Goal: Task Accomplishment & Management: Use online tool/utility

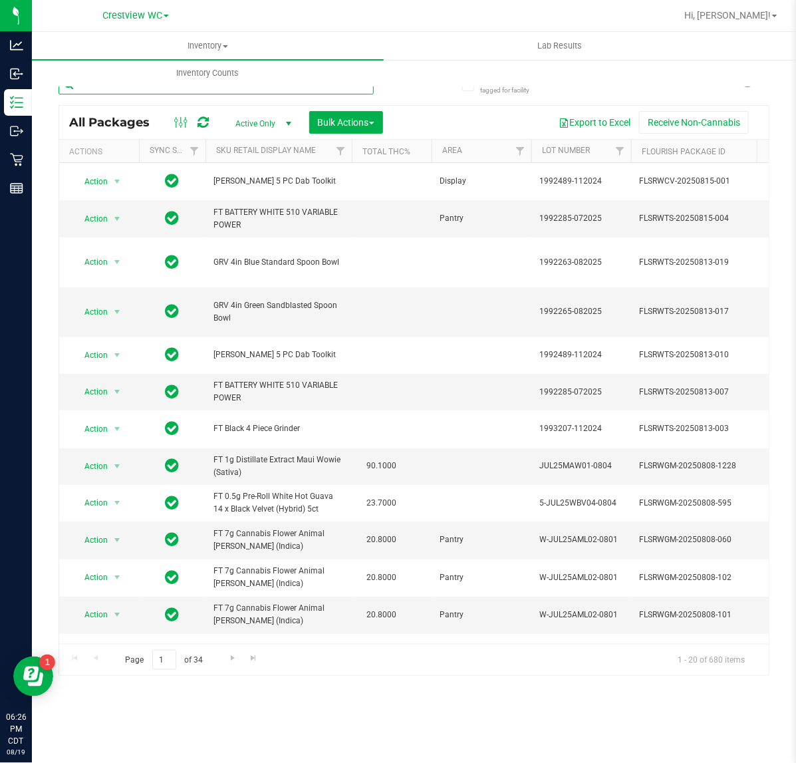
click at [294, 88] on input "text" at bounding box center [216, 85] width 315 height 20
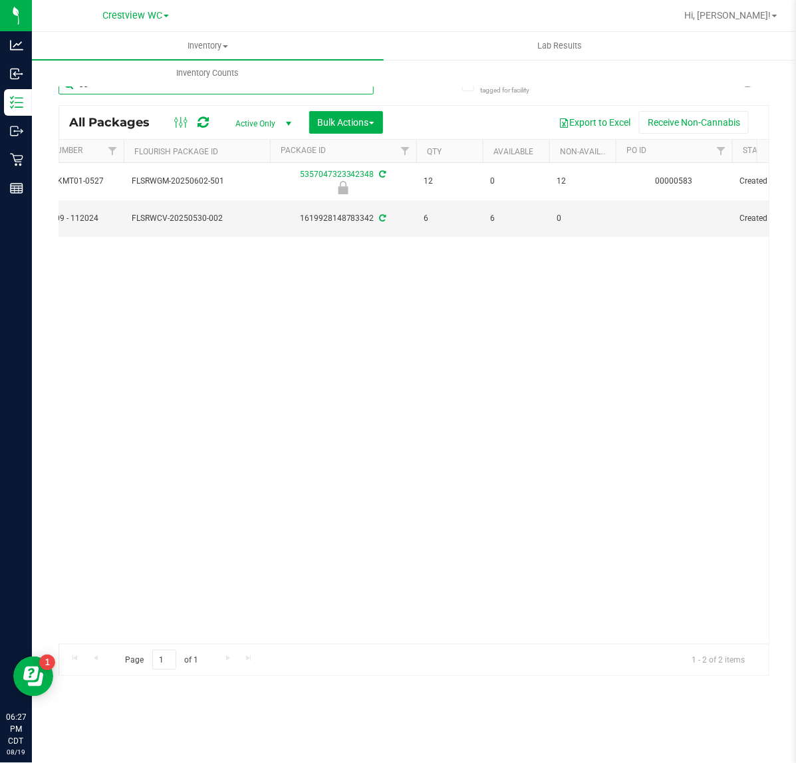
type input "3"
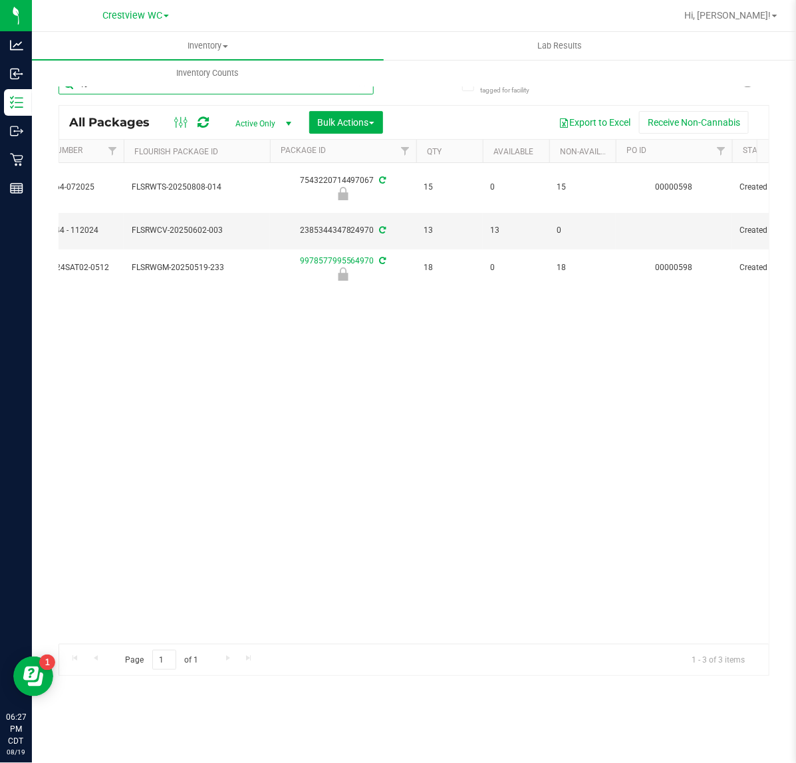
type input "4"
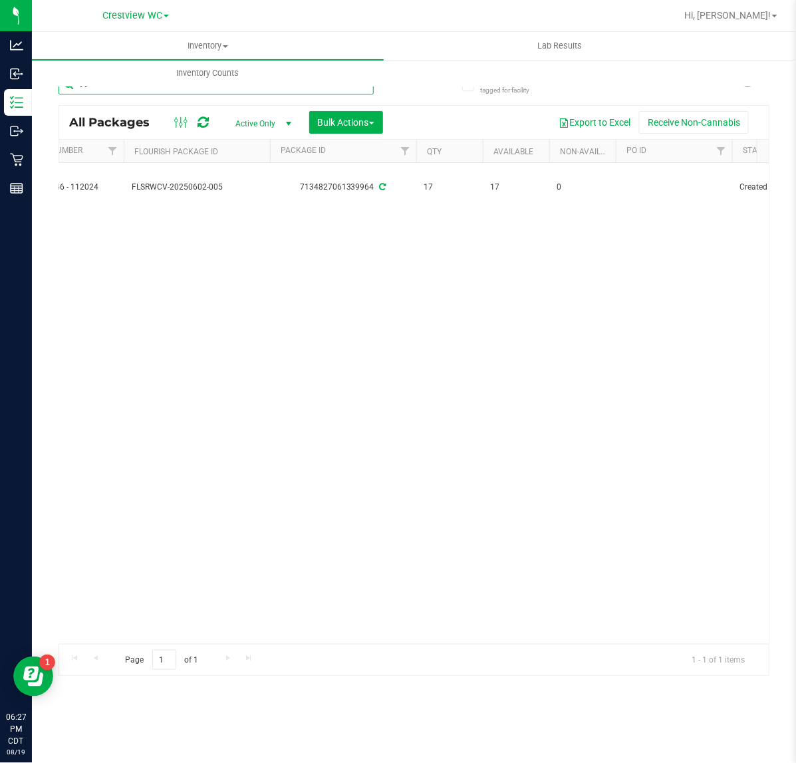
type input "9"
type input "6"
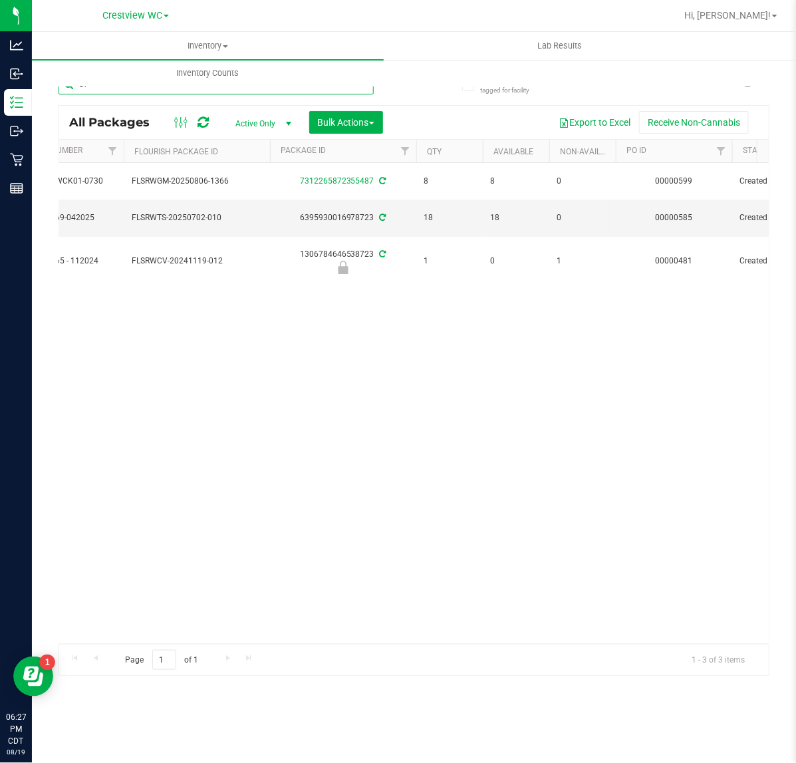
type input "8"
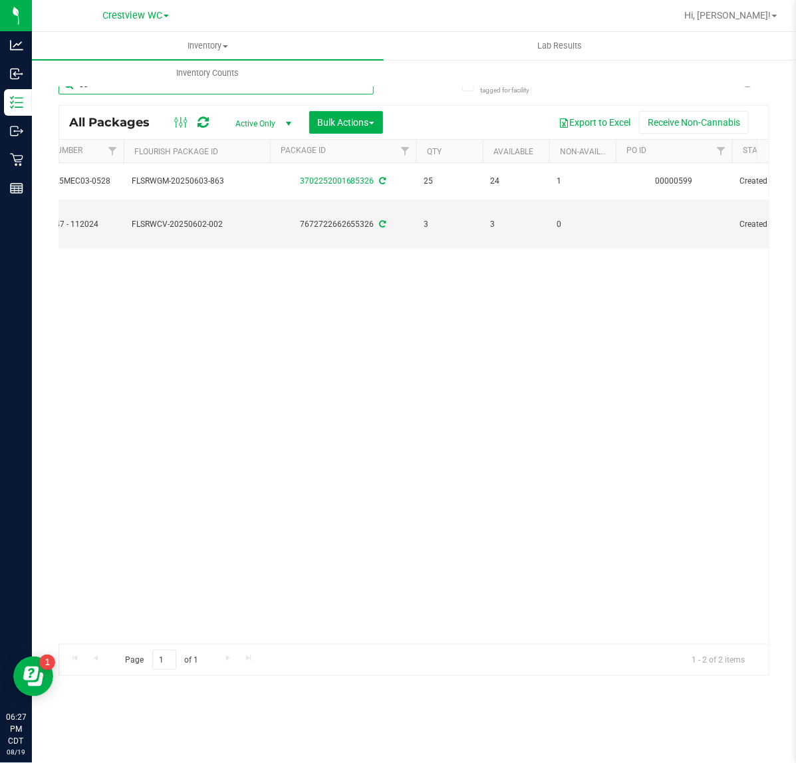
type input "5"
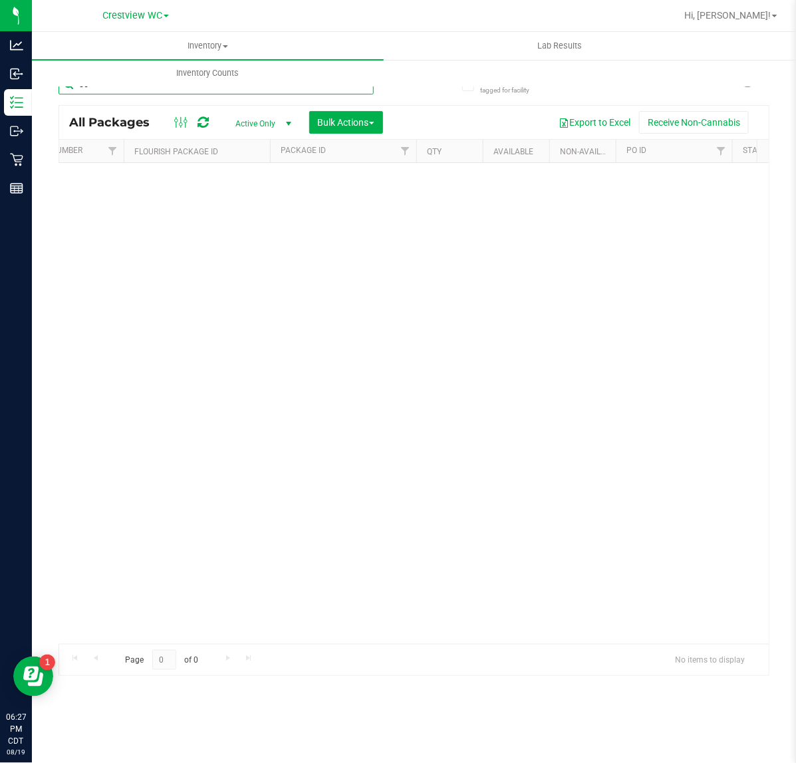
type input "5"
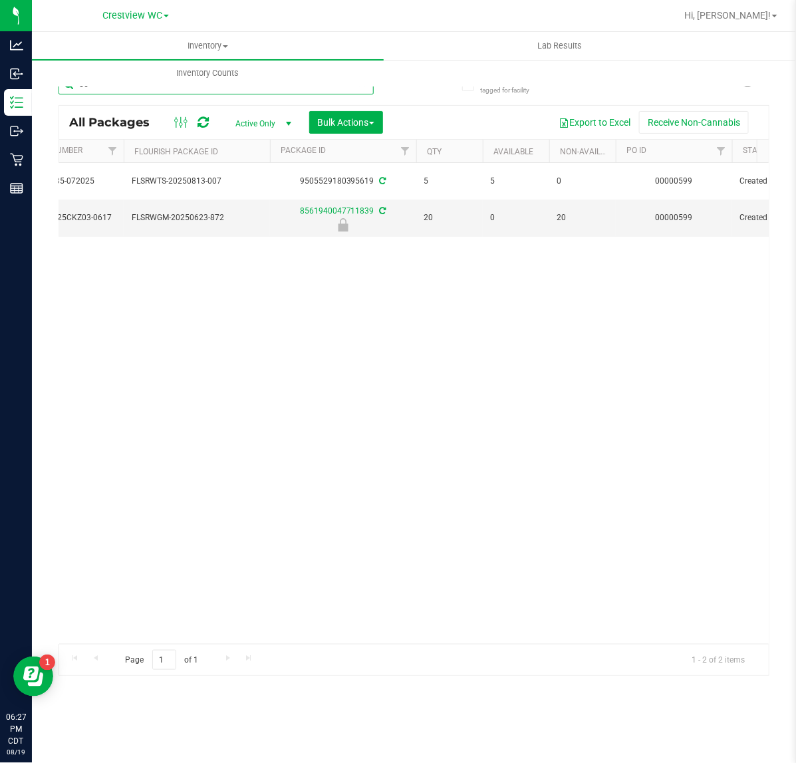
type input "5"
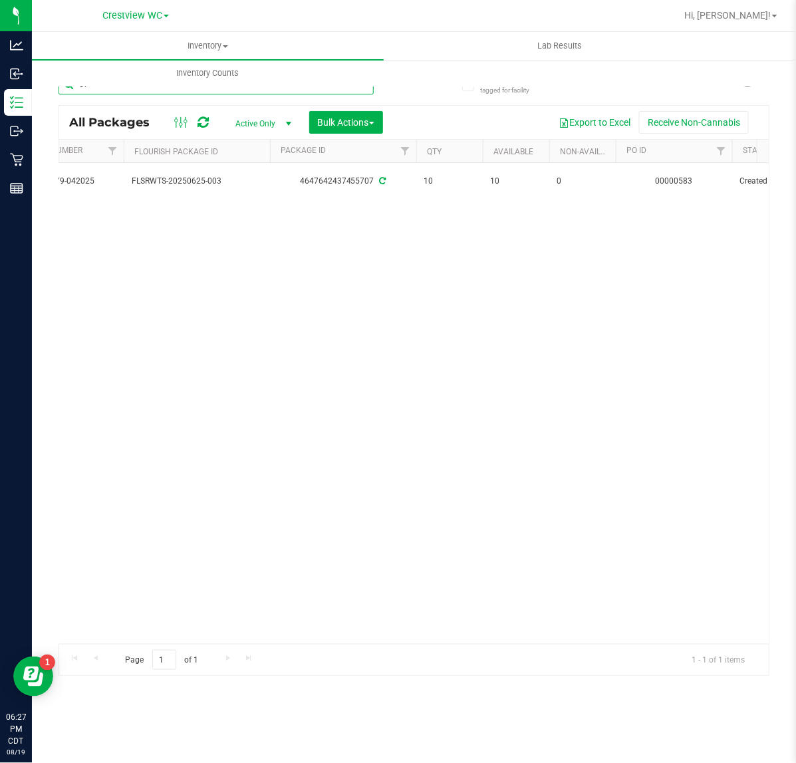
type input "5"
type input "9"
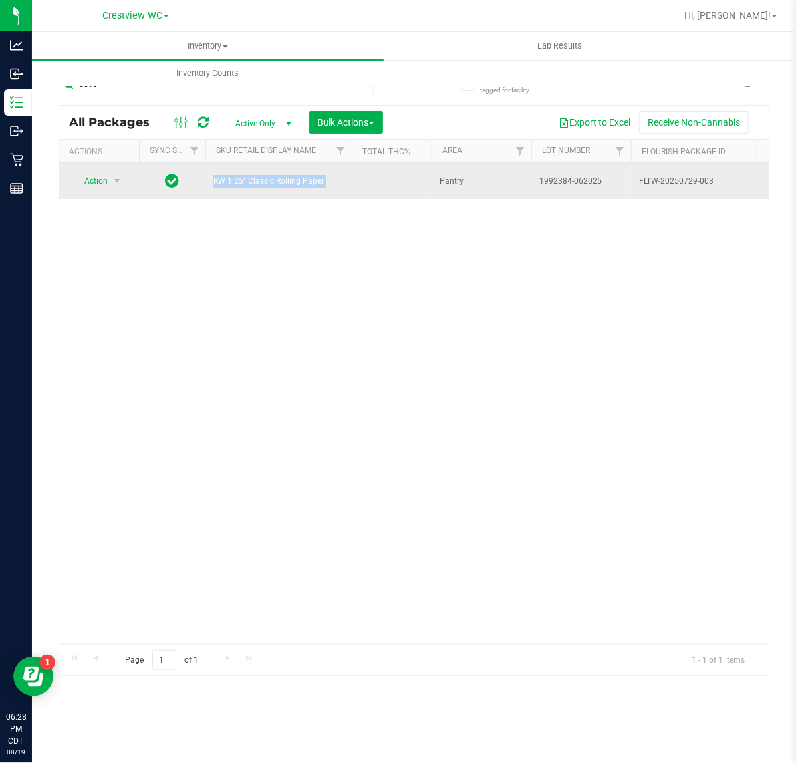
drag, startPoint x: 351, startPoint y: 194, endPoint x: 185, endPoint y: 194, distance: 166.3
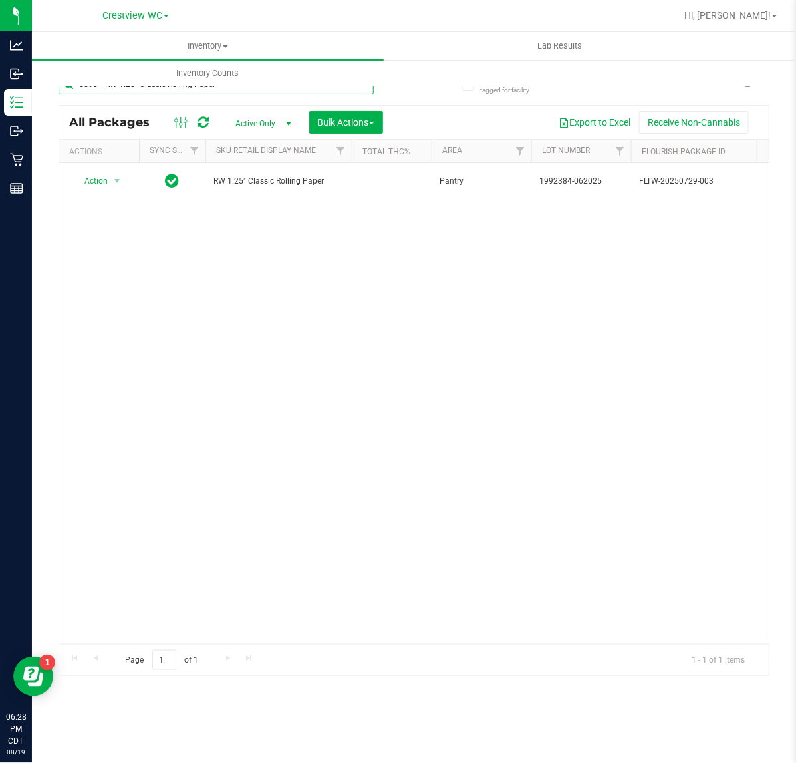
click at [94, 90] on input "5593 RW 1.25" Classic Rolling Paper" at bounding box center [216, 85] width 315 height 20
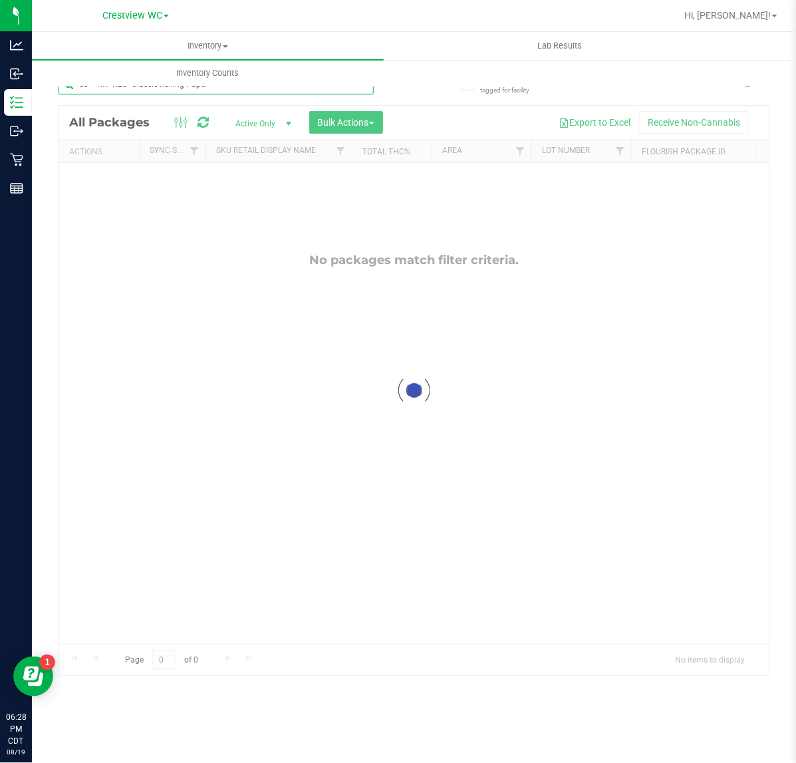
type input "3 RW 1.25" Classic Rolling Paper"
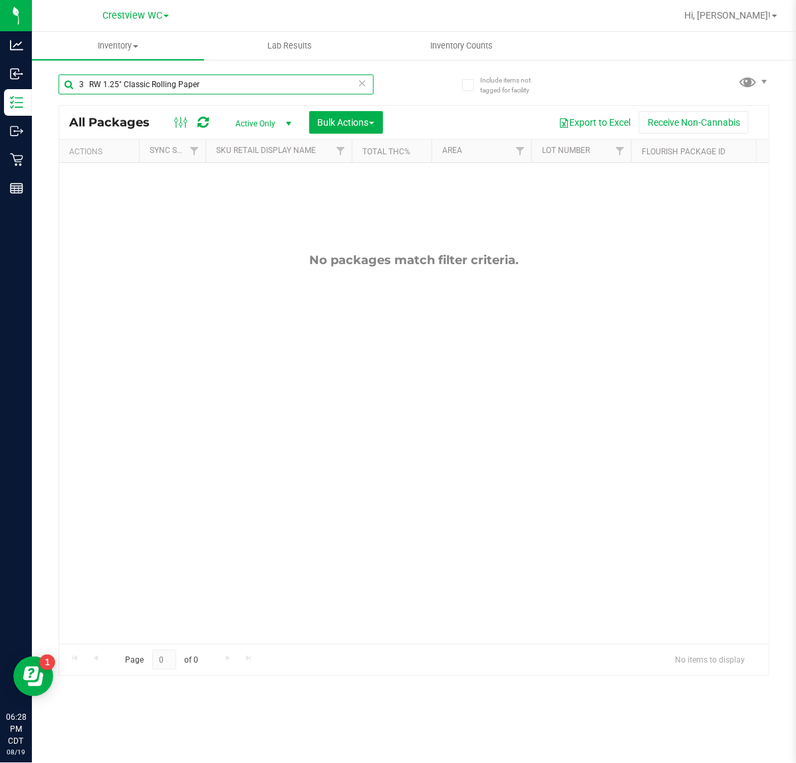
click at [83, 85] on input "3 RW 1.25" Classic Rolling Paper" at bounding box center [216, 85] width 315 height 20
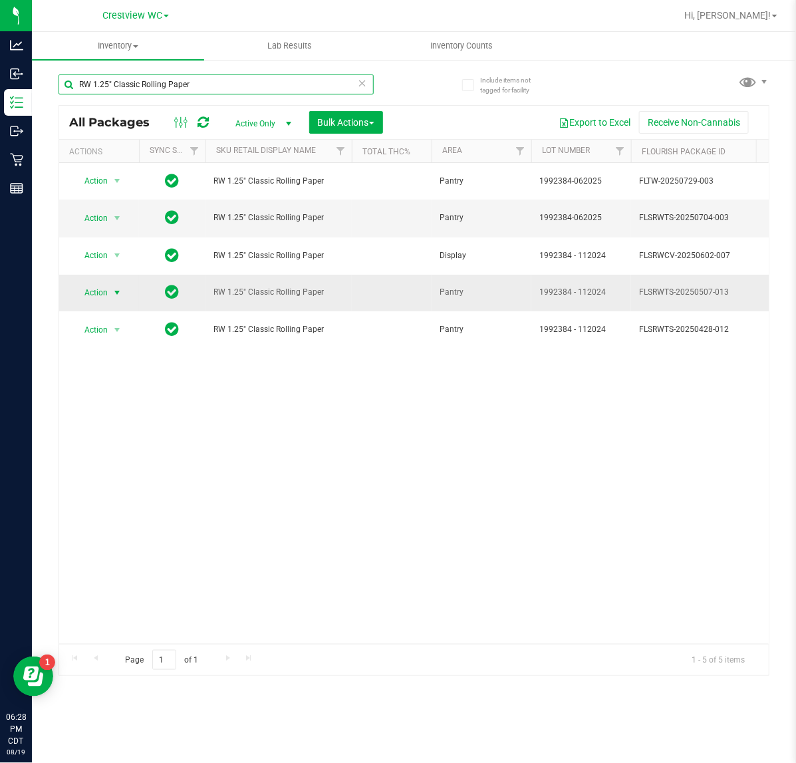
type input "RW 1.25" Classic Rolling Paper"
click at [112, 295] on span "select" at bounding box center [117, 292] width 11 height 11
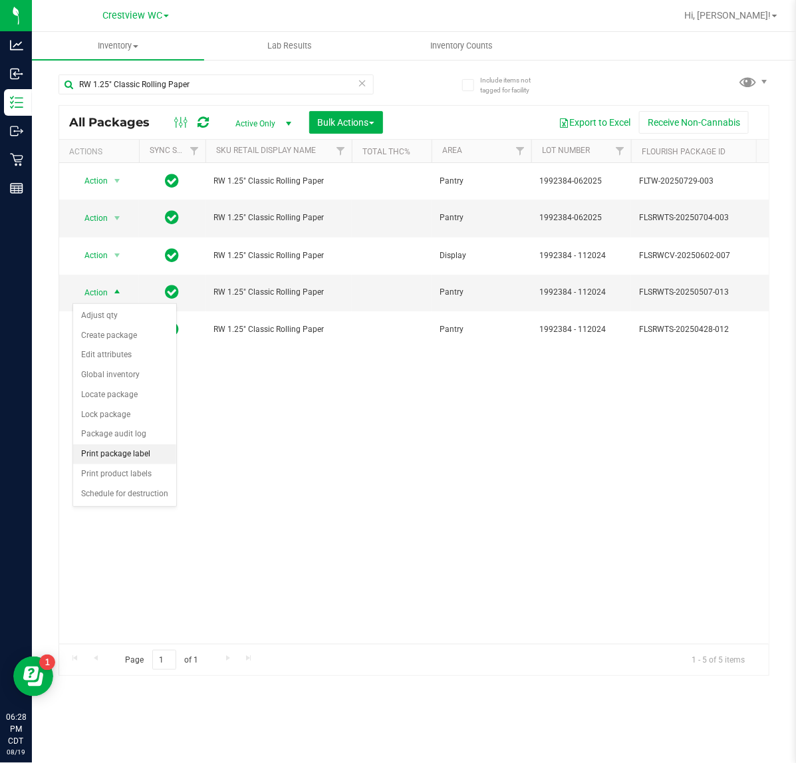
click at [140, 456] on li "Print package label" at bounding box center [124, 454] width 103 height 20
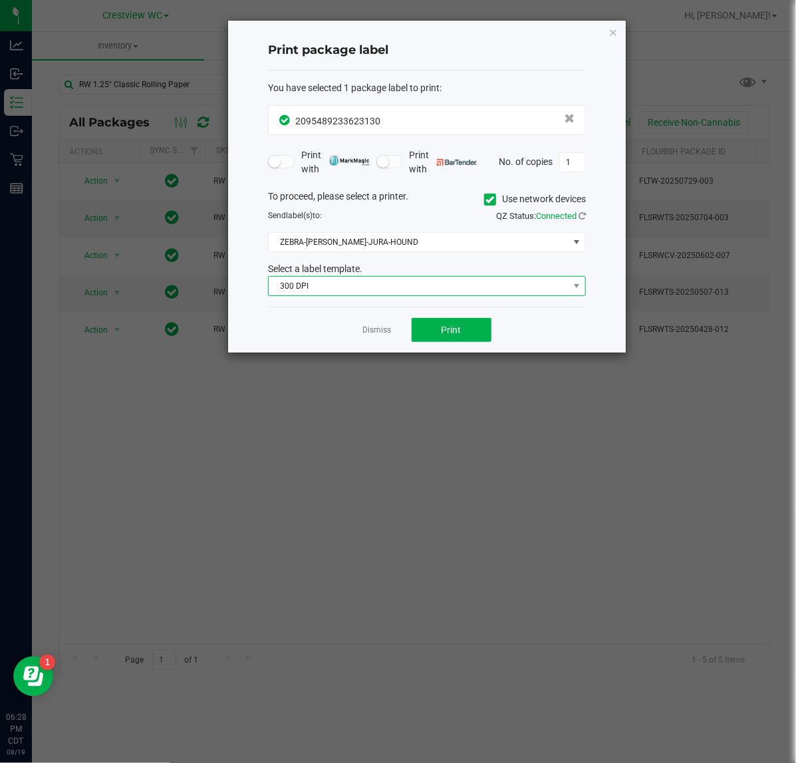
click at [427, 287] on span "300 DPI" at bounding box center [419, 286] width 300 height 19
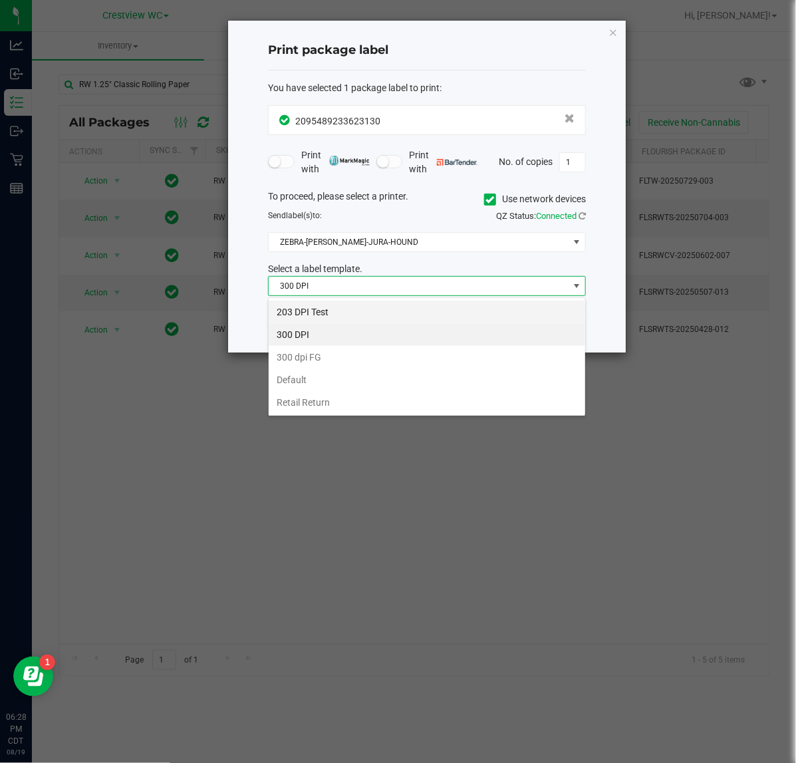
click at [367, 306] on li "203 DPI Test" at bounding box center [427, 312] width 317 height 23
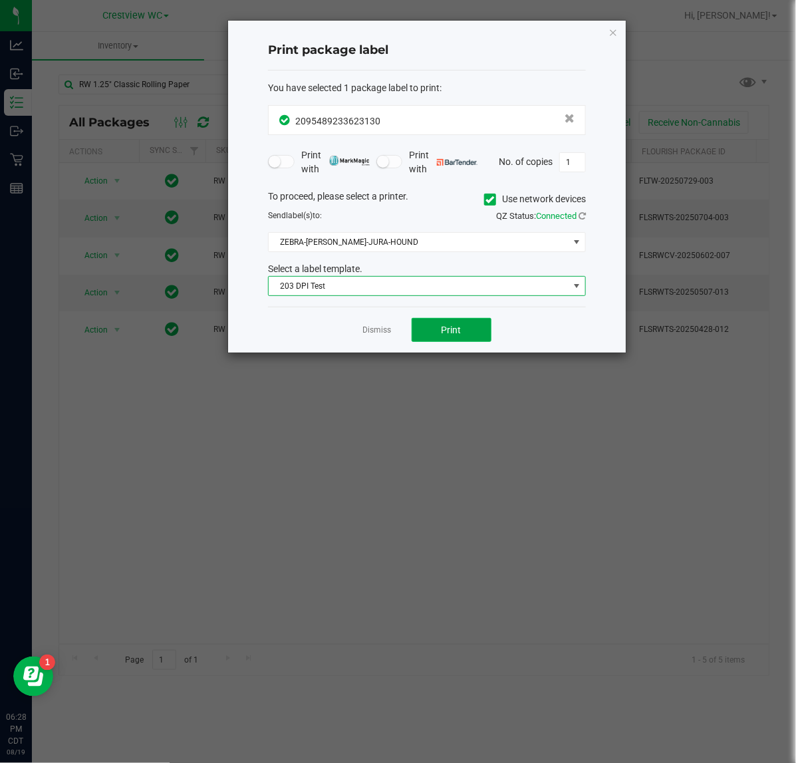
click at [442, 327] on span "Print" at bounding box center [452, 330] width 20 height 11
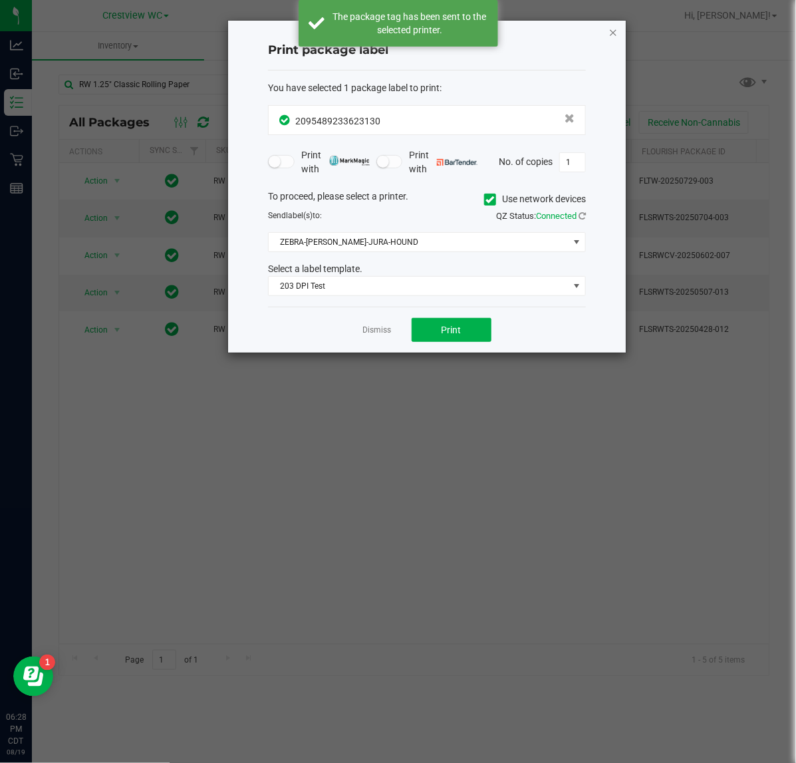
click at [611, 35] on icon "button" at bounding box center [613, 32] width 9 height 16
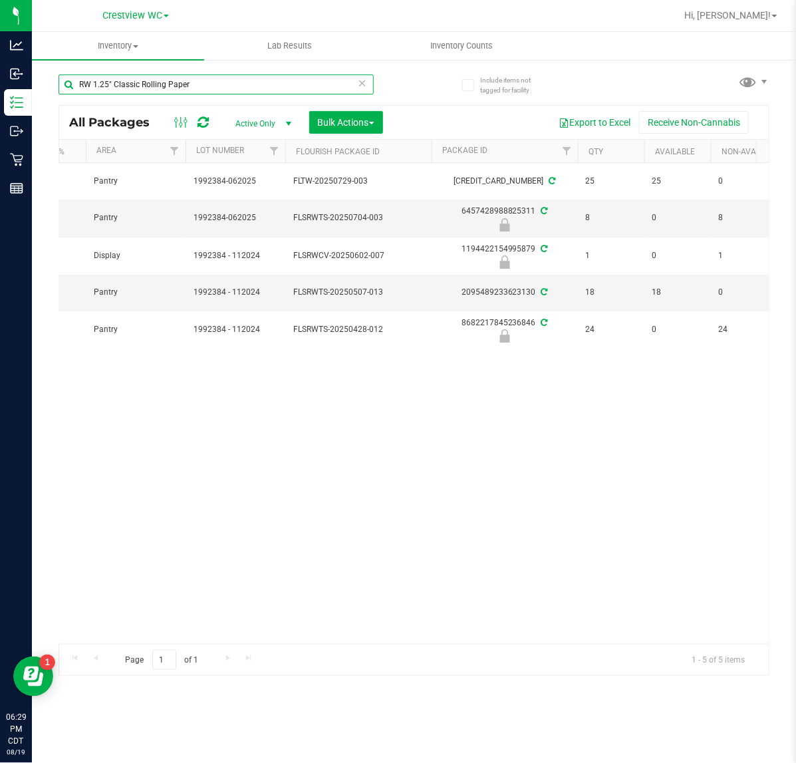
click at [205, 77] on input "RW 1.25" Classic Rolling Paper" at bounding box center [216, 85] width 315 height 20
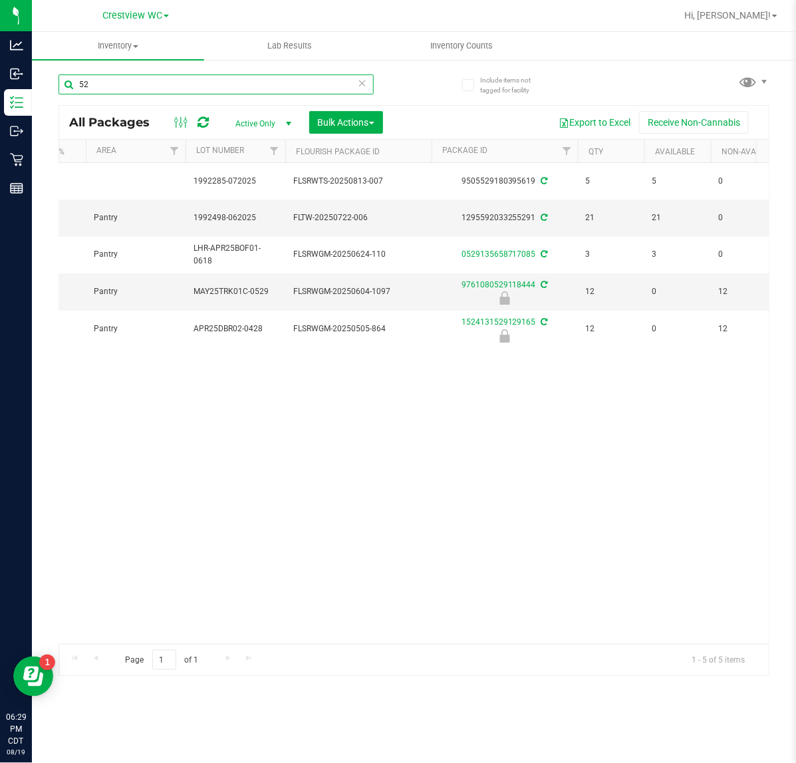
type input "5"
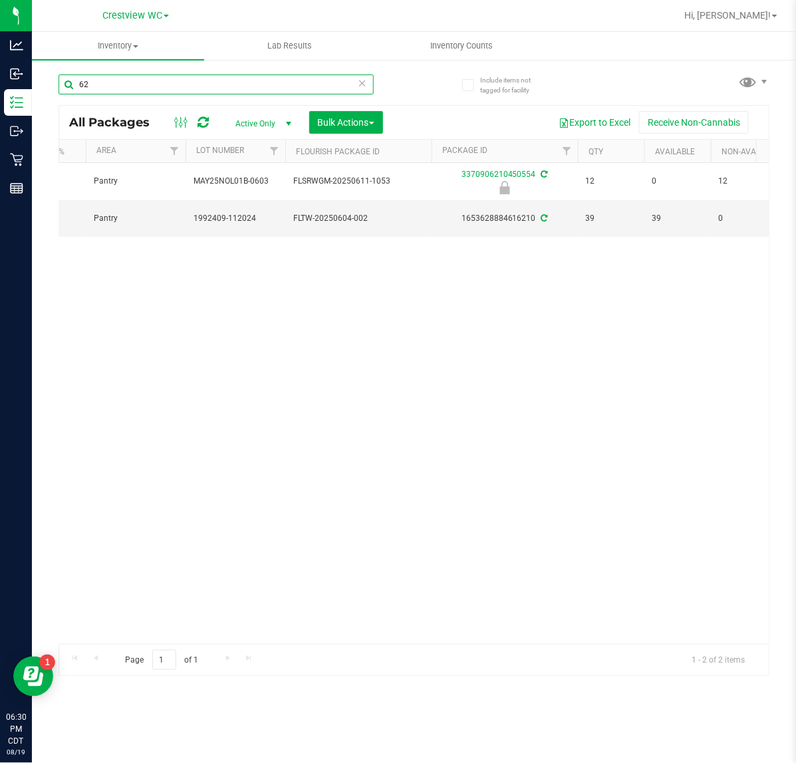
type input "6"
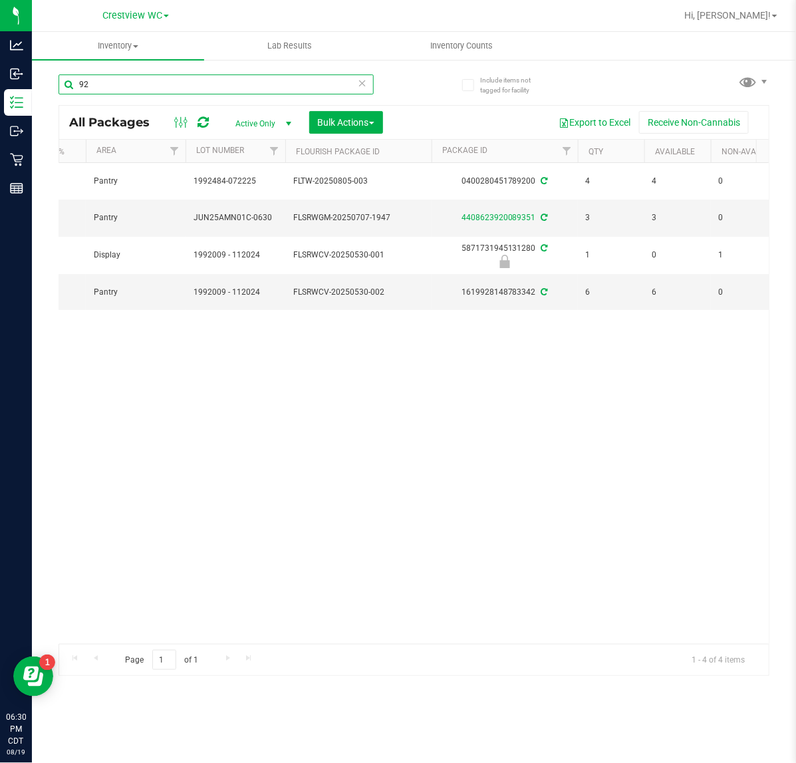
type input "9"
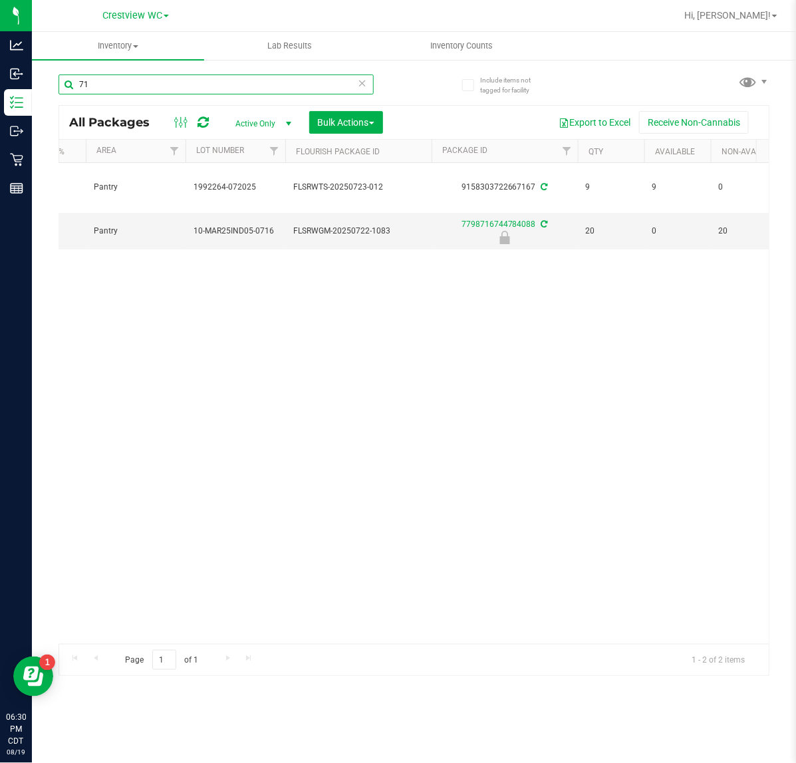
type input "7"
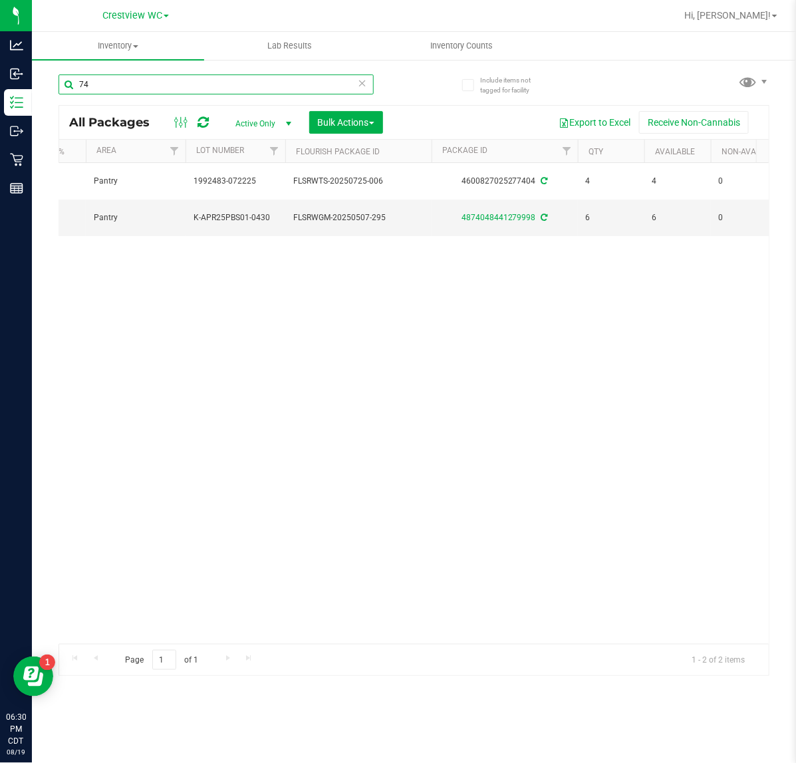
type input "7"
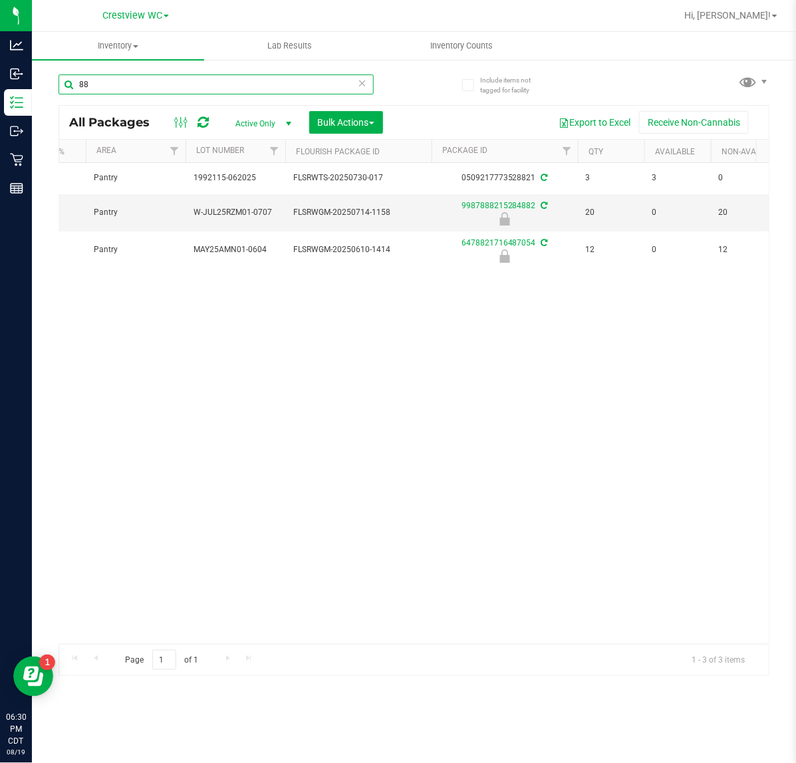
type input "8"
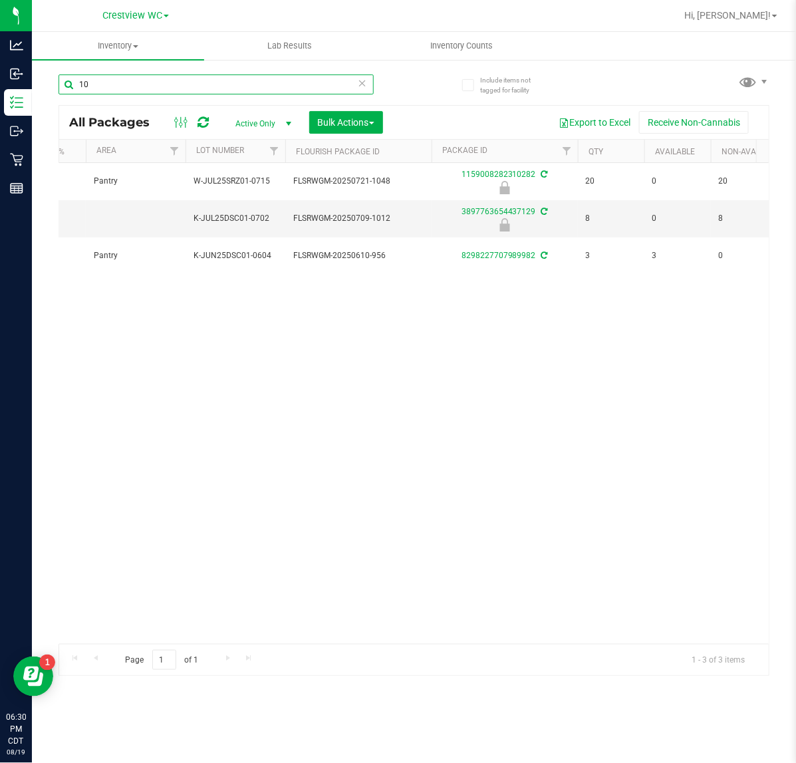
type input "1"
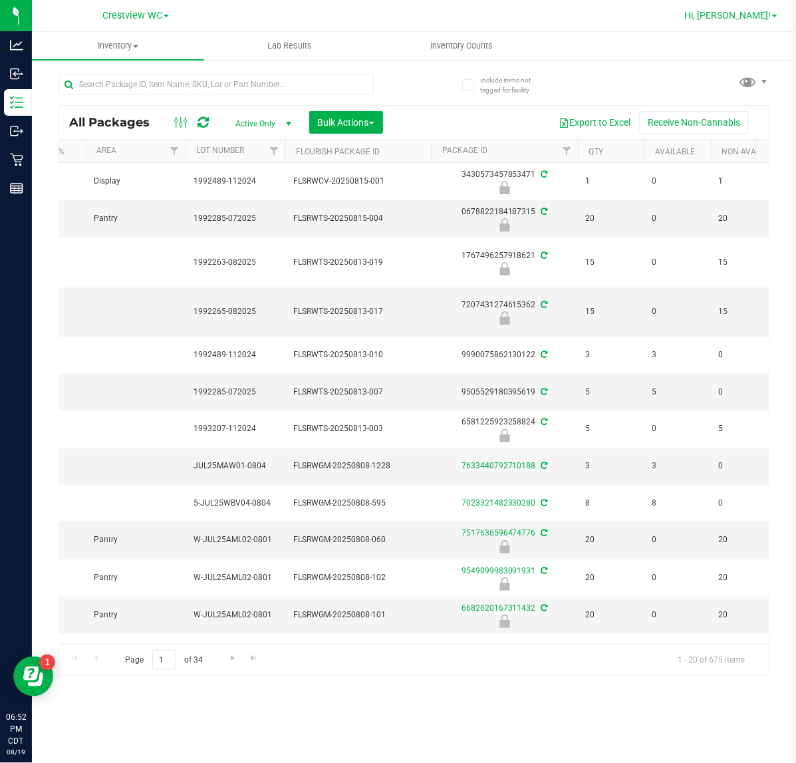
click at [757, 15] on span "Hi, [PERSON_NAME]!" at bounding box center [728, 15] width 86 height 11
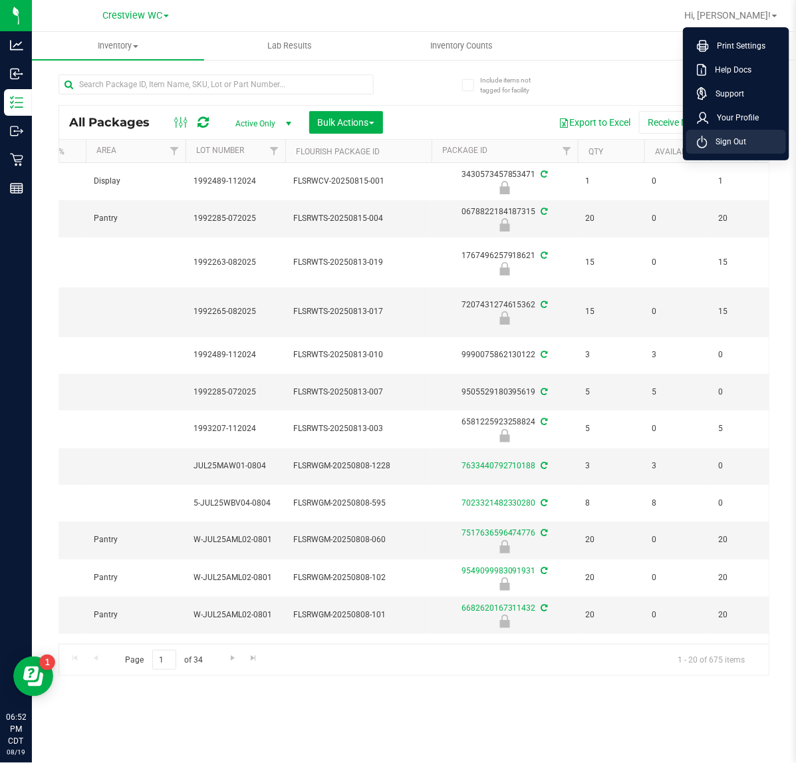
click at [753, 147] on li "Sign Out" at bounding box center [737, 142] width 100 height 24
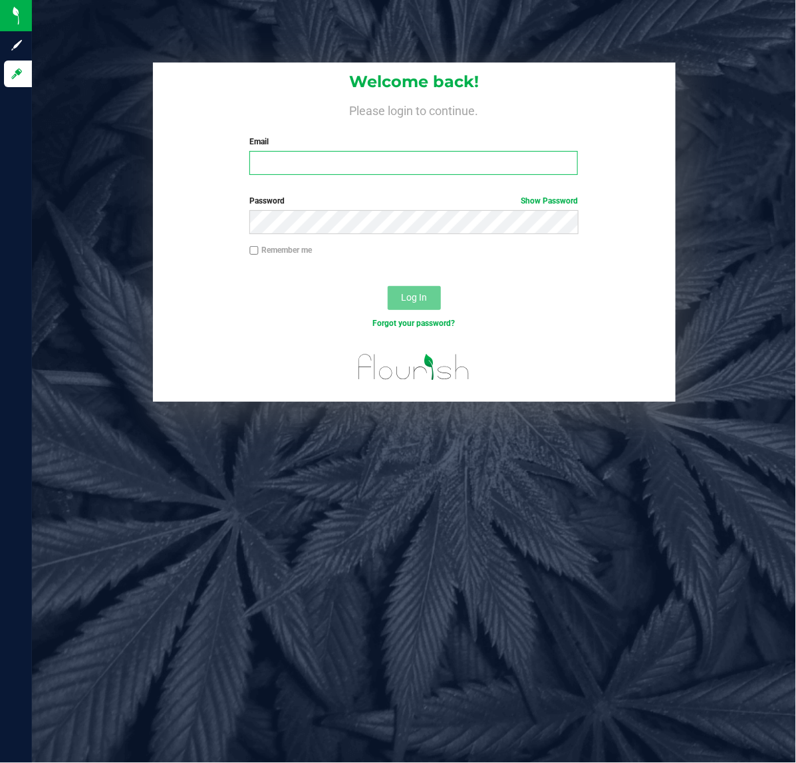
click at [487, 164] on input "Email" at bounding box center [414, 163] width 329 height 24
type input "[EMAIL_ADDRESS][DOMAIN_NAME]"
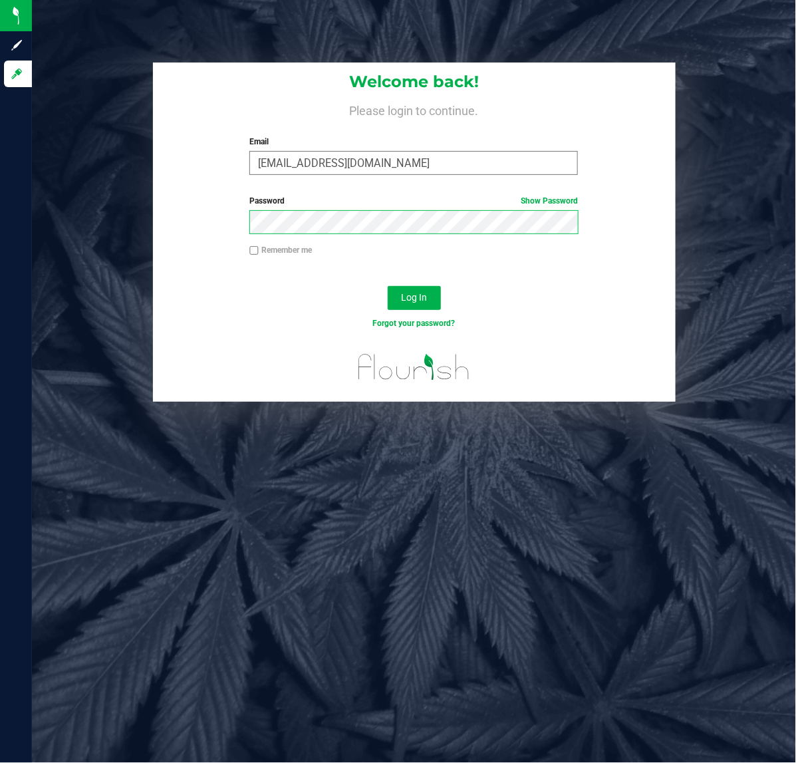
click at [388, 286] on button "Log In" at bounding box center [414, 298] width 53 height 24
